Goal: Task Accomplishment & Management: Use online tool/utility

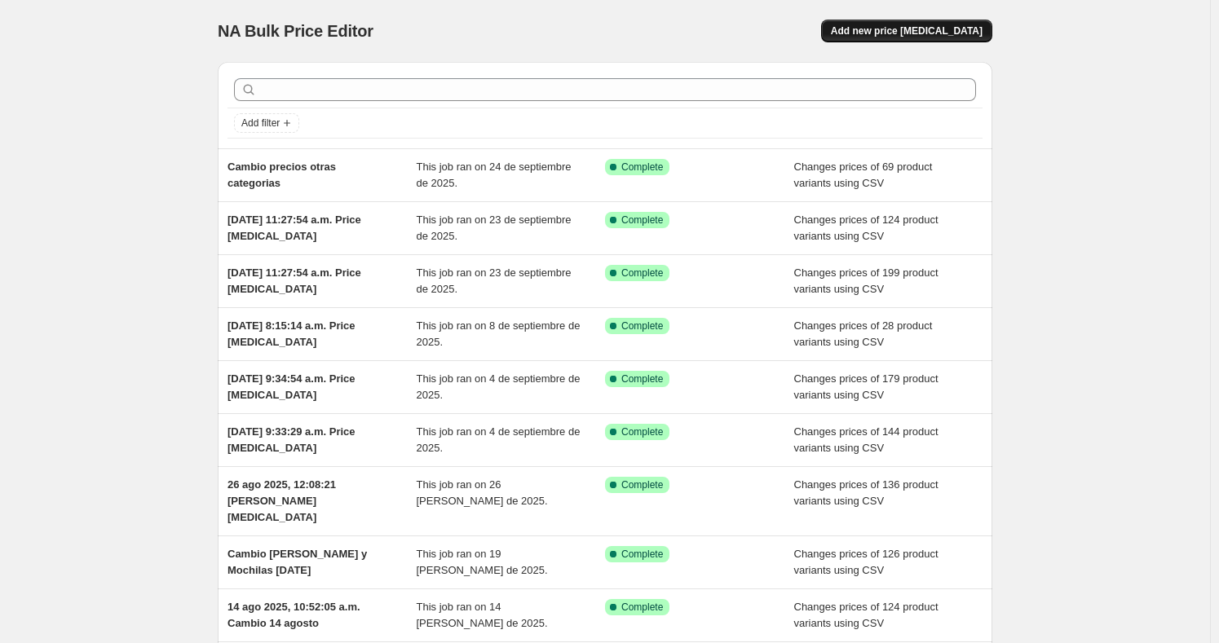
click at [968, 37] on span "Add new price [MEDICAL_DATA]" at bounding box center [907, 30] width 152 height 13
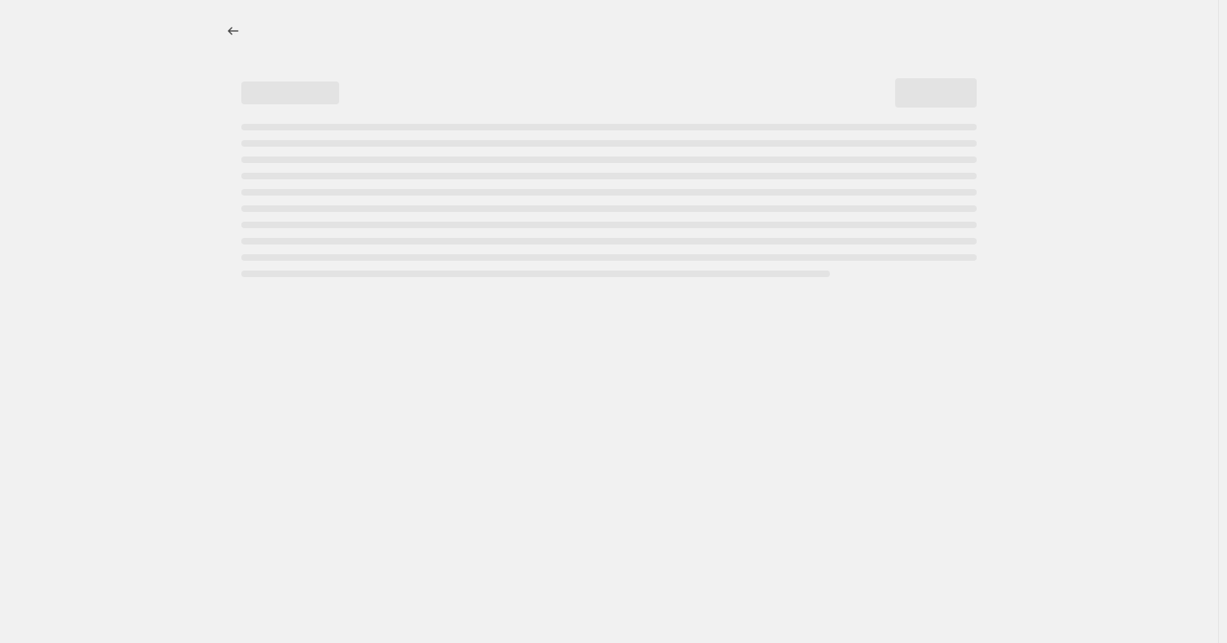
select select "percentage"
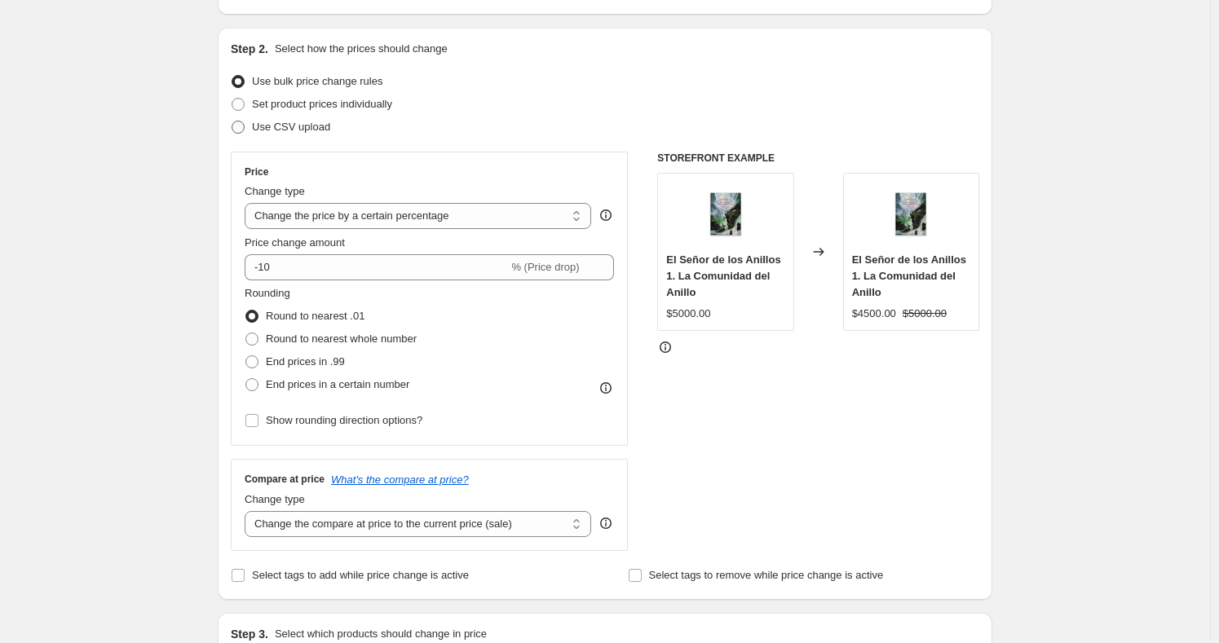
click at [245, 124] on span at bounding box center [238, 127] width 13 height 13
click at [232, 121] on input "Use CSV upload" at bounding box center [232, 121] width 1 height 1
radio input "true"
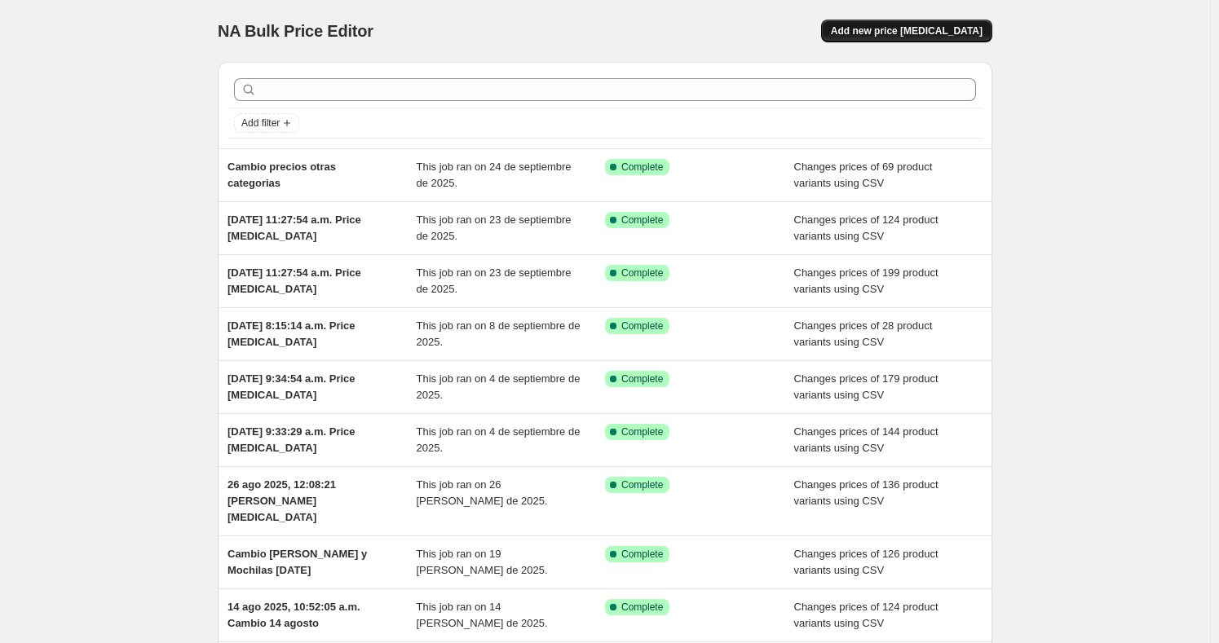
click at [933, 30] on span "Add new price [MEDICAL_DATA]" at bounding box center [907, 30] width 152 height 13
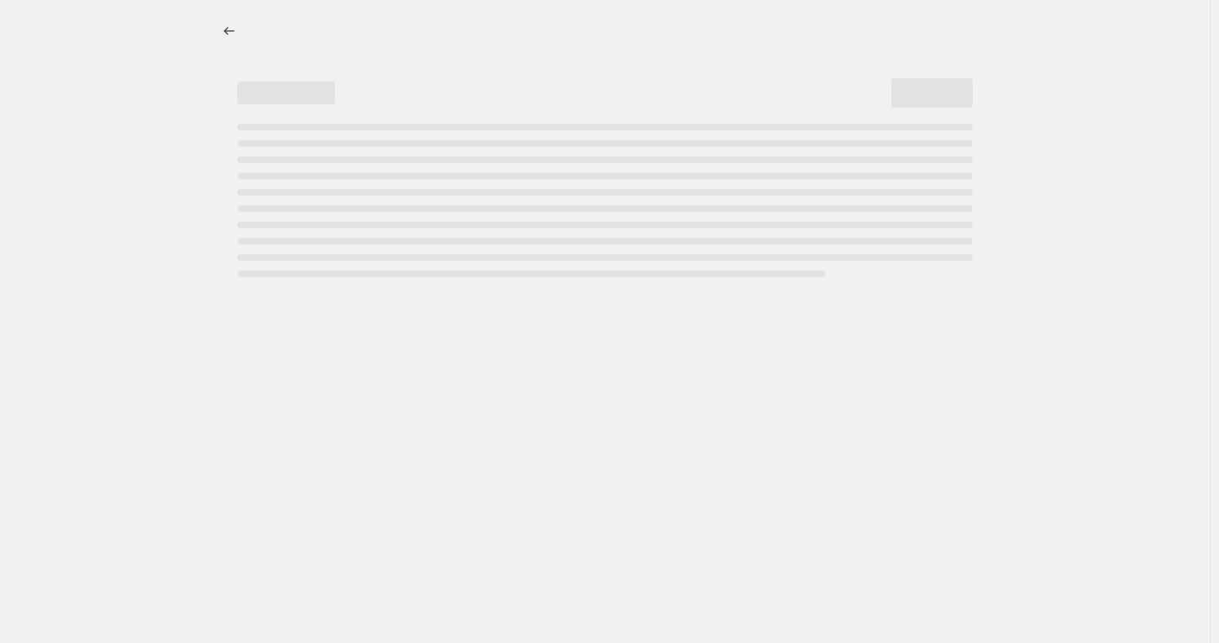
select select "percentage"
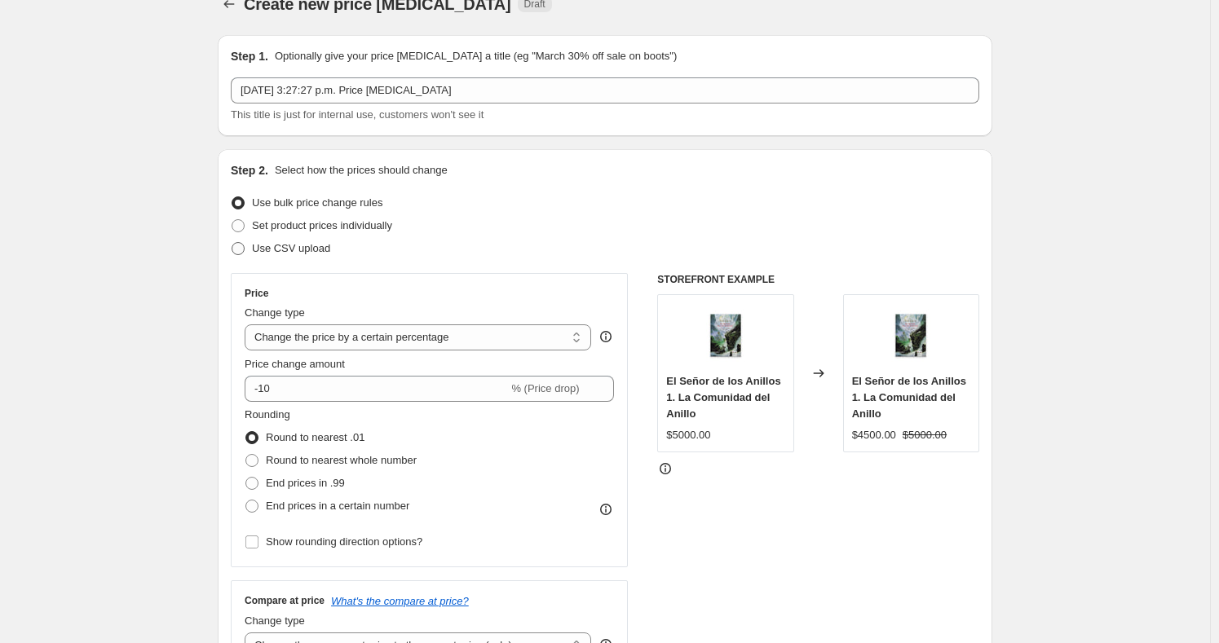
click at [271, 252] on span "Use CSV upload" at bounding box center [291, 248] width 78 height 12
click at [232, 243] on input "Use CSV upload" at bounding box center [232, 242] width 1 height 1
radio input "true"
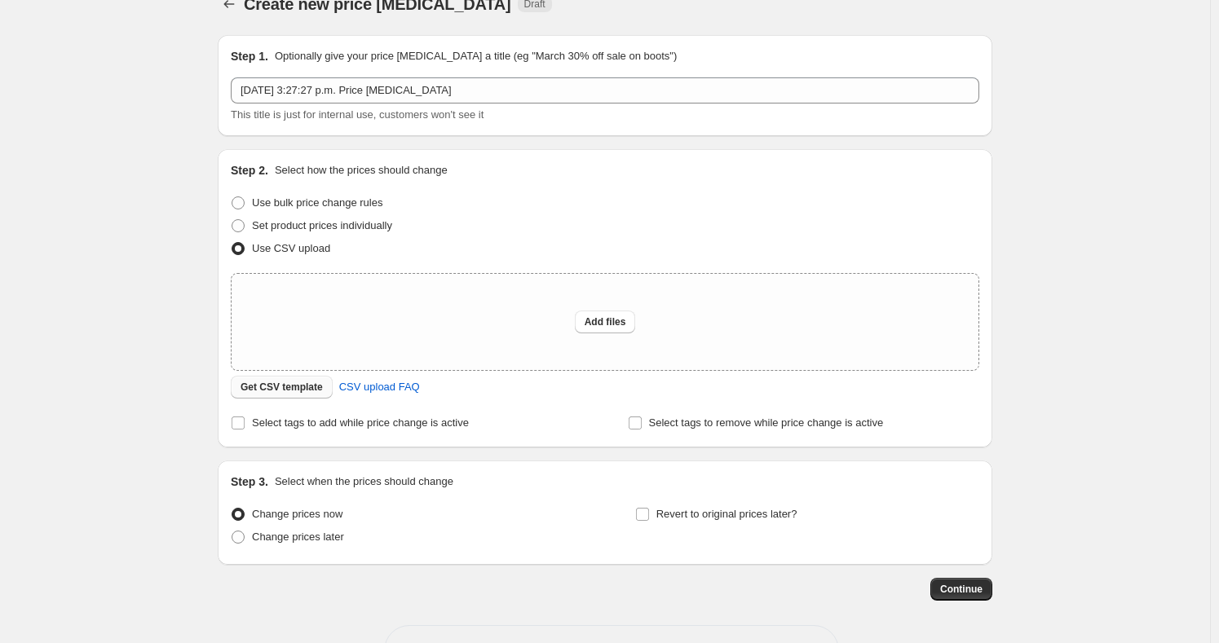
scroll to position [83, 0]
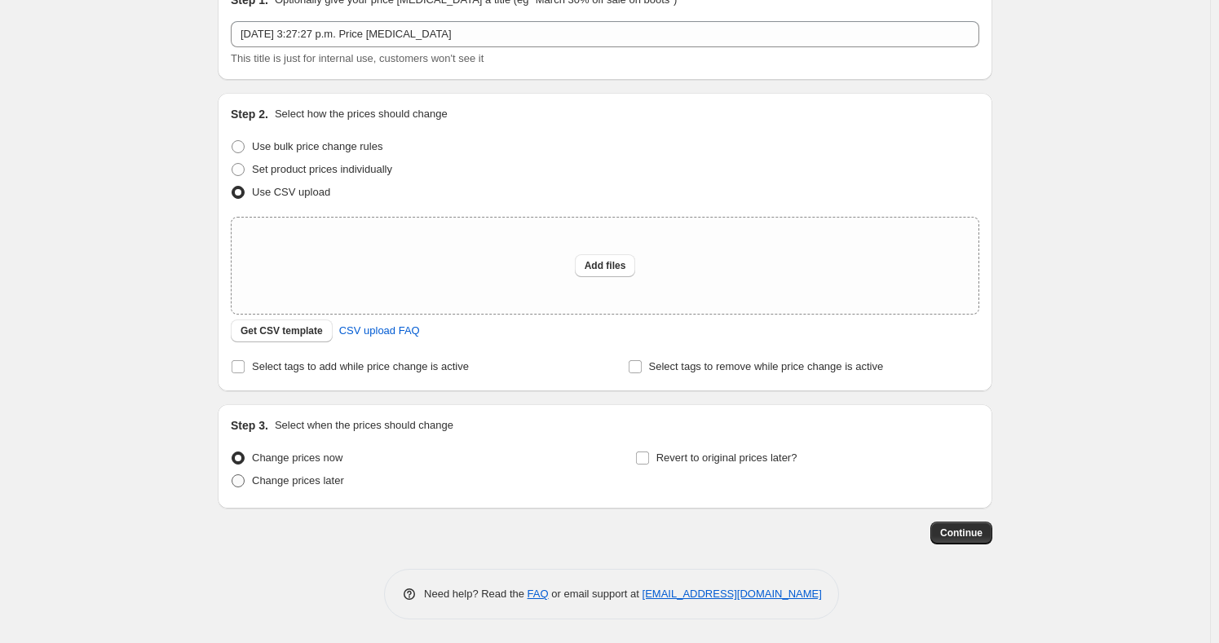
click at [236, 478] on span at bounding box center [238, 480] width 13 height 13
click at [232, 475] on input "Change prices later" at bounding box center [232, 474] width 1 height 1
radio input "true"
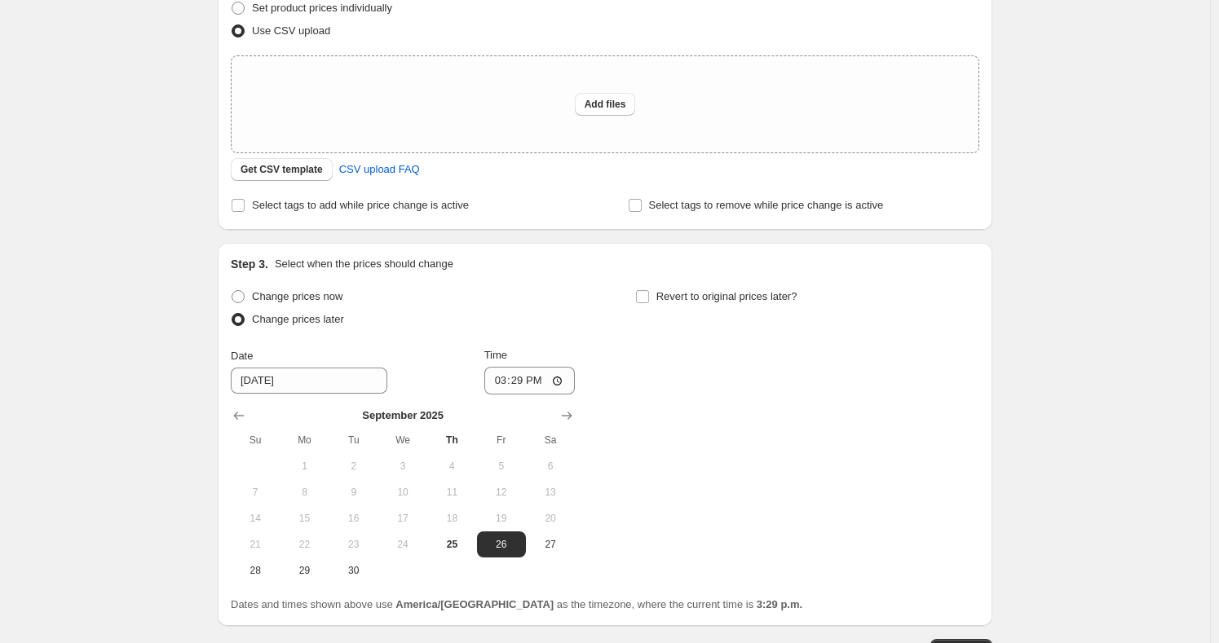
scroll to position [362, 0]
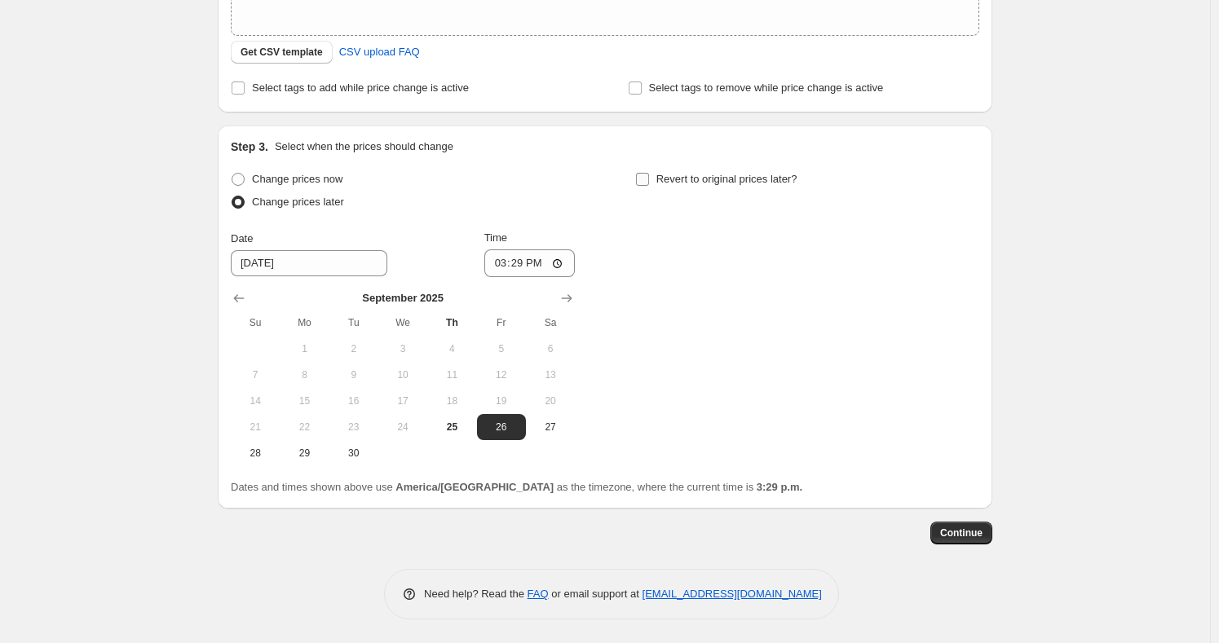
click at [649, 175] on input "Revert to original prices later?" at bounding box center [642, 179] width 13 height 13
checkbox input "true"
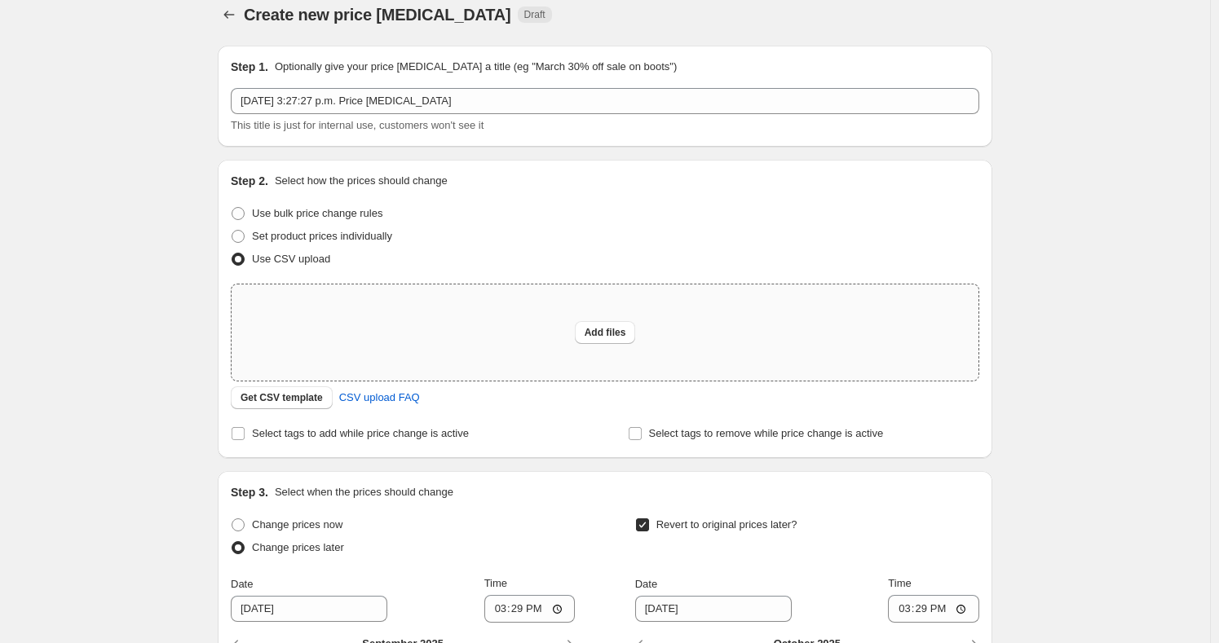
scroll to position [0, 0]
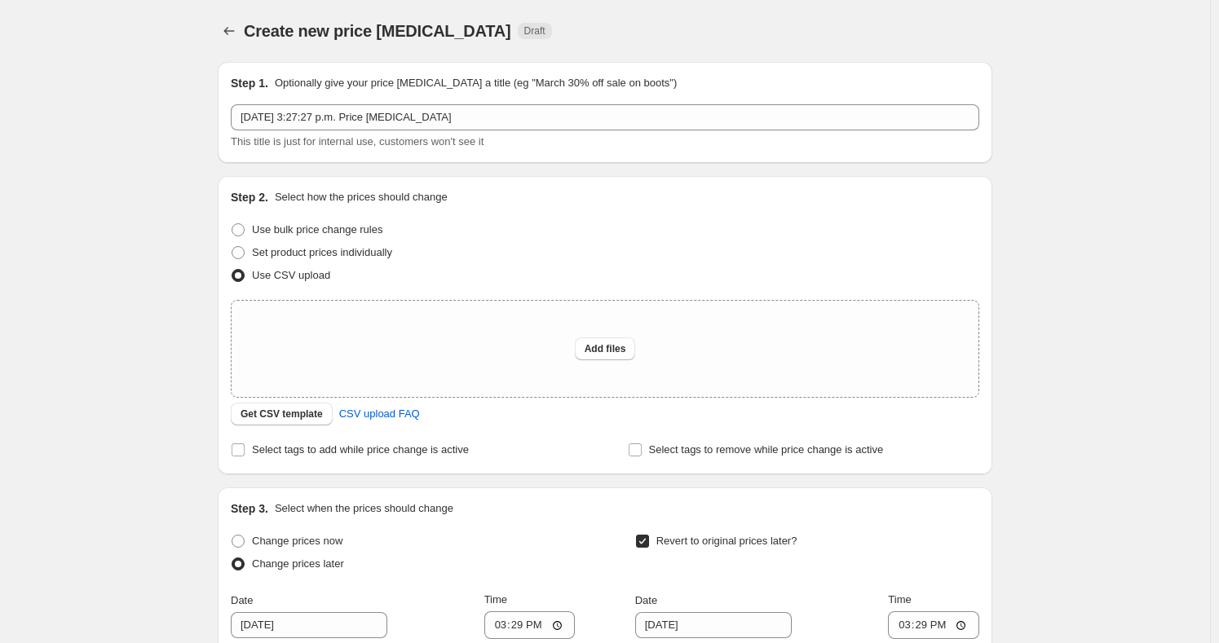
click at [247, 34] on span "Create new price [MEDICAL_DATA]" at bounding box center [377, 31] width 267 height 18
click at [230, 30] on icon "Price change jobs" at bounding box center [229, 31] width 11 height 8
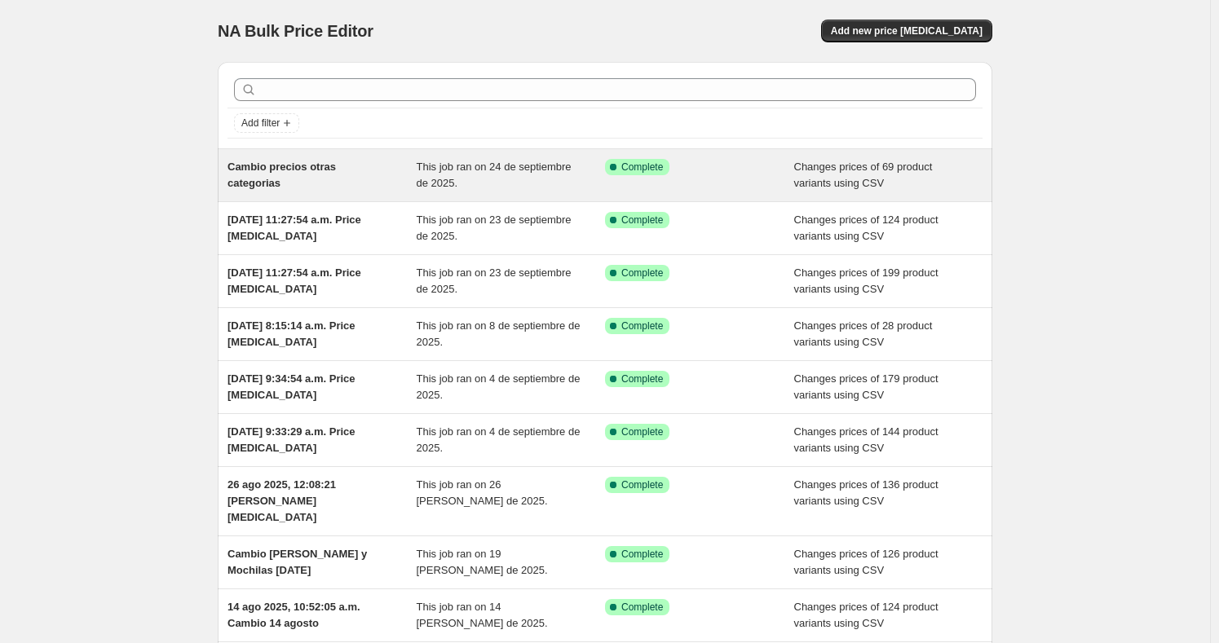
click at [545, 169] on div "This job ran on 24 de septiembre de 2025." at bounding box center [511, 175] width 189 height 33
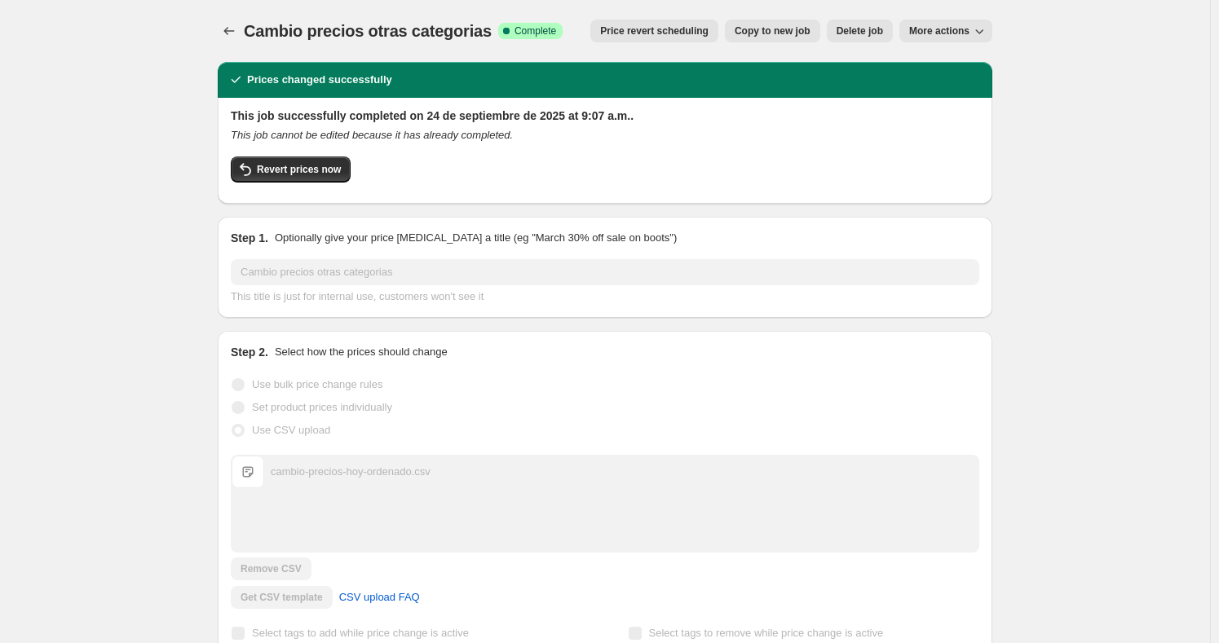
click at [969, 30] on span "More actions" at bounding box center [939, 30] width 60 height 13
click at [962, 63] on span "Export Recap CSV" at bounding box center [956, 64] width 89 height 12
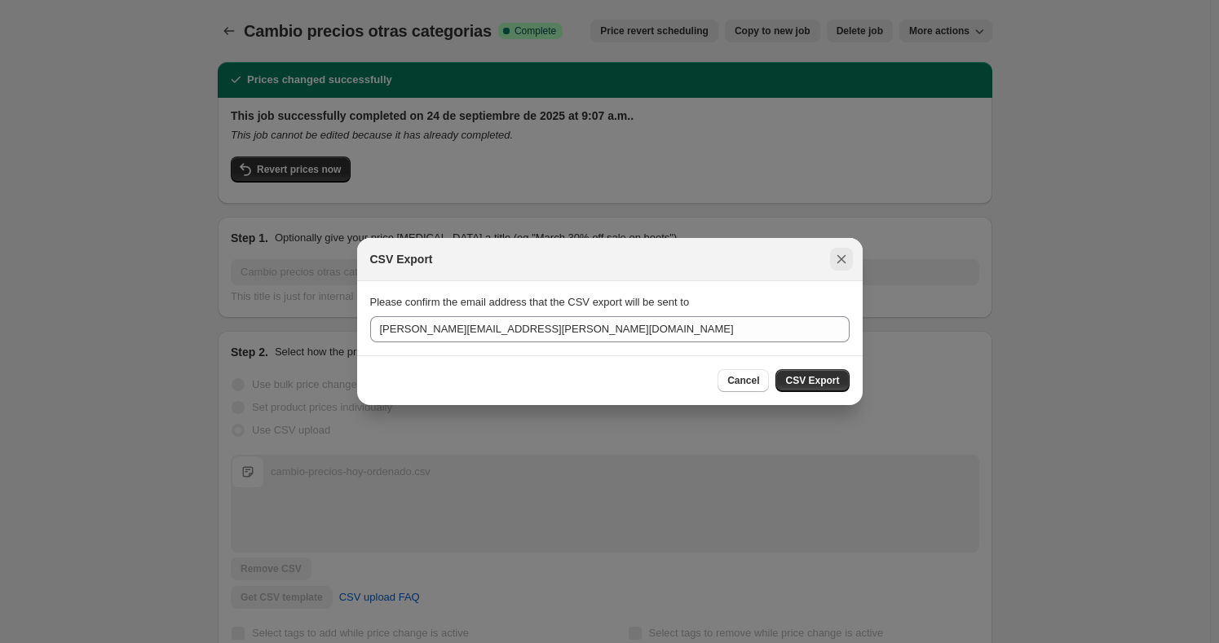
click at [842, 258] on icon "Close" at bounding box center [840, 259] width 9 height 9
